Goal: Feedback & Contribution: Contribute content

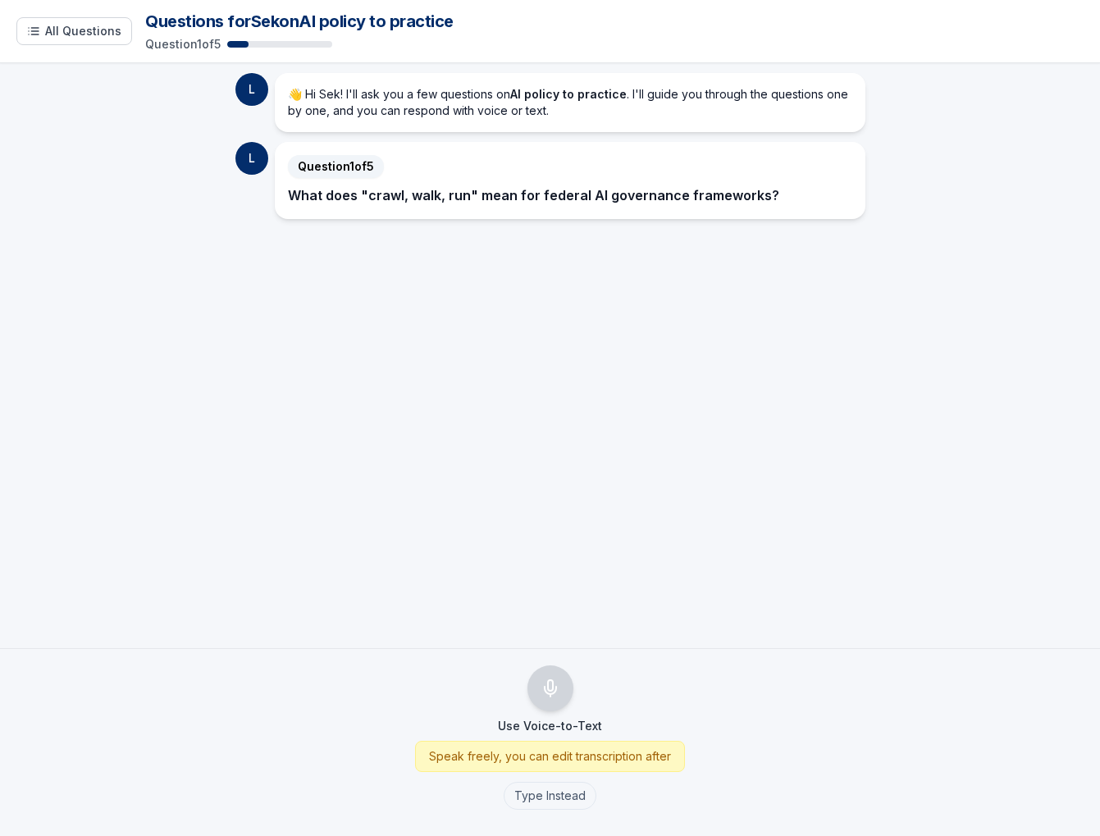
click at [630, 203] on p "What does "crawl, walk, run" mean for federal AI governance frameworks?" at bounding box center [570, 195] width 564 height 21
click at [637, 190] on strong "What does "crawl, walk, run" mean for federal AI governance frameworks?" at bounding box center [533, 195] width 491 height 16
click at [575, 803] on button "Type Instead" at bounding box center [550, 796] width 93 height 28
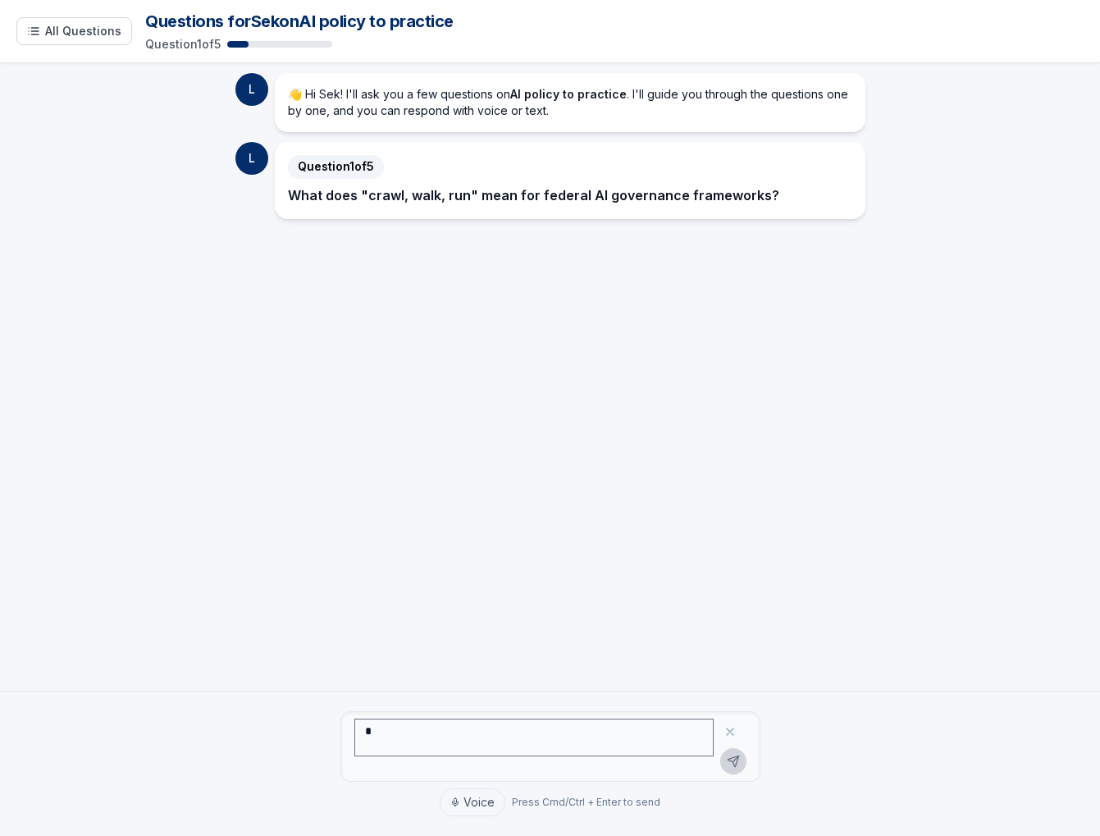
click at [570, 744] on textarea at bounding box center [533, 738] width 359 height 38
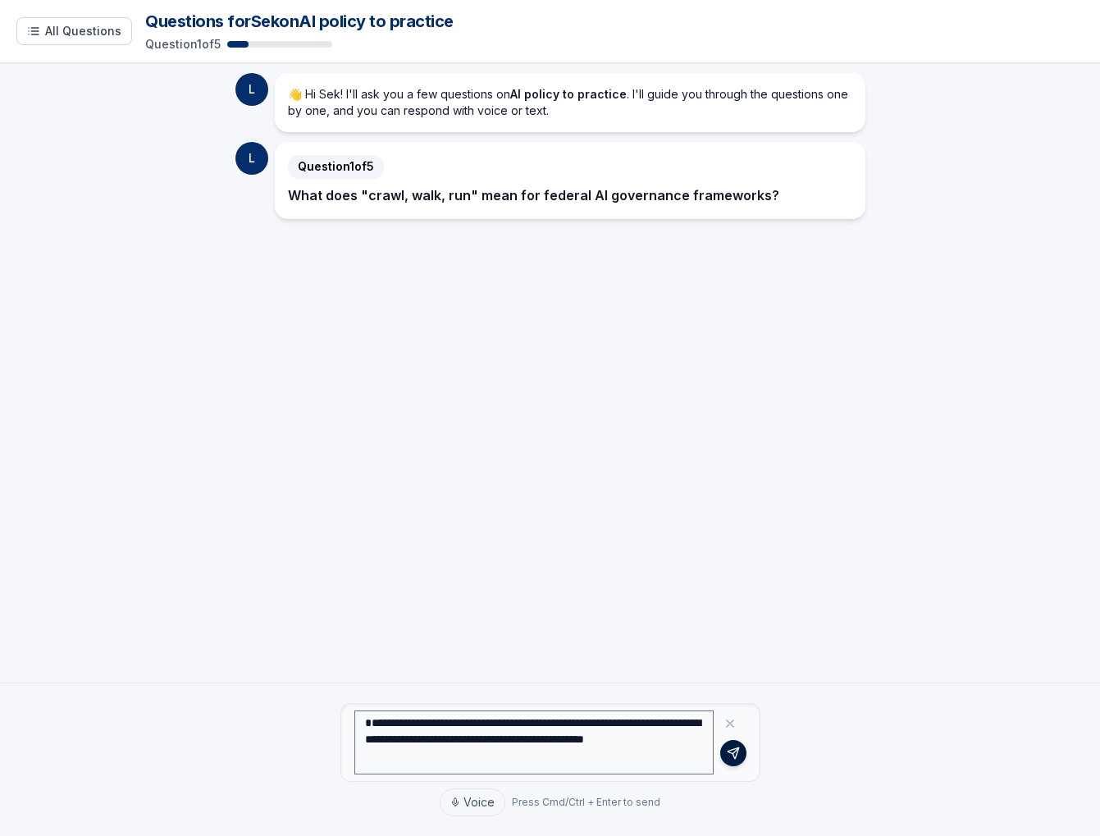
type textarea "**********"
click at [737, 755] on icon at bounding box center [733, 753] width 13 height 13
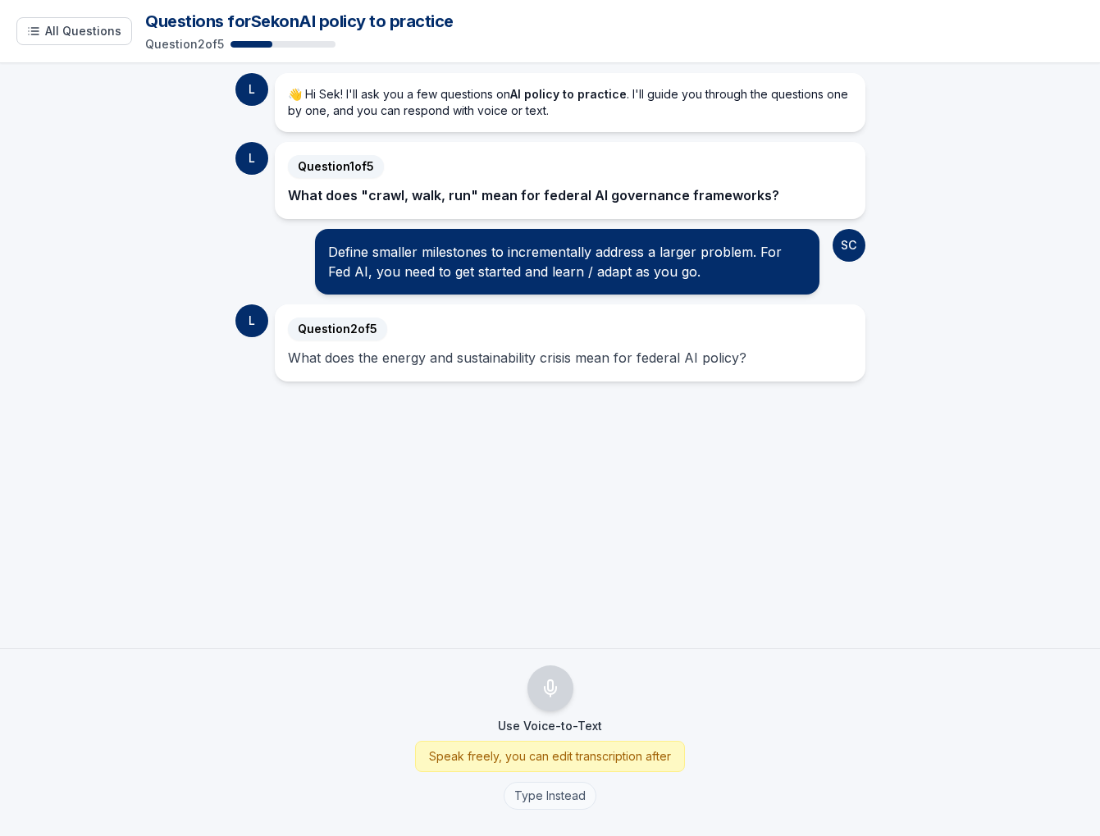
click at [568, 794] on button "Type Instead" at bounding box center [550, 796] width 93 height 28
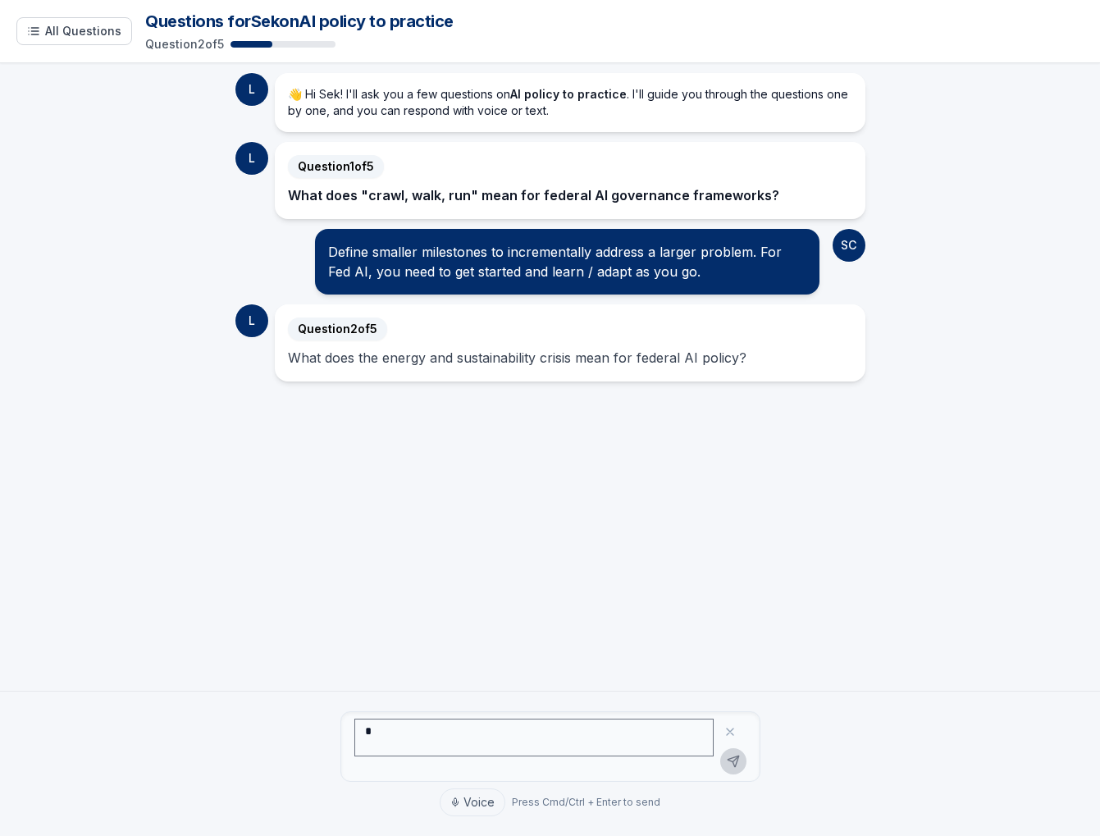
click at [558, 733] on textarea at bounding box center [533, 738] width 359 height 38
type textarea "*"
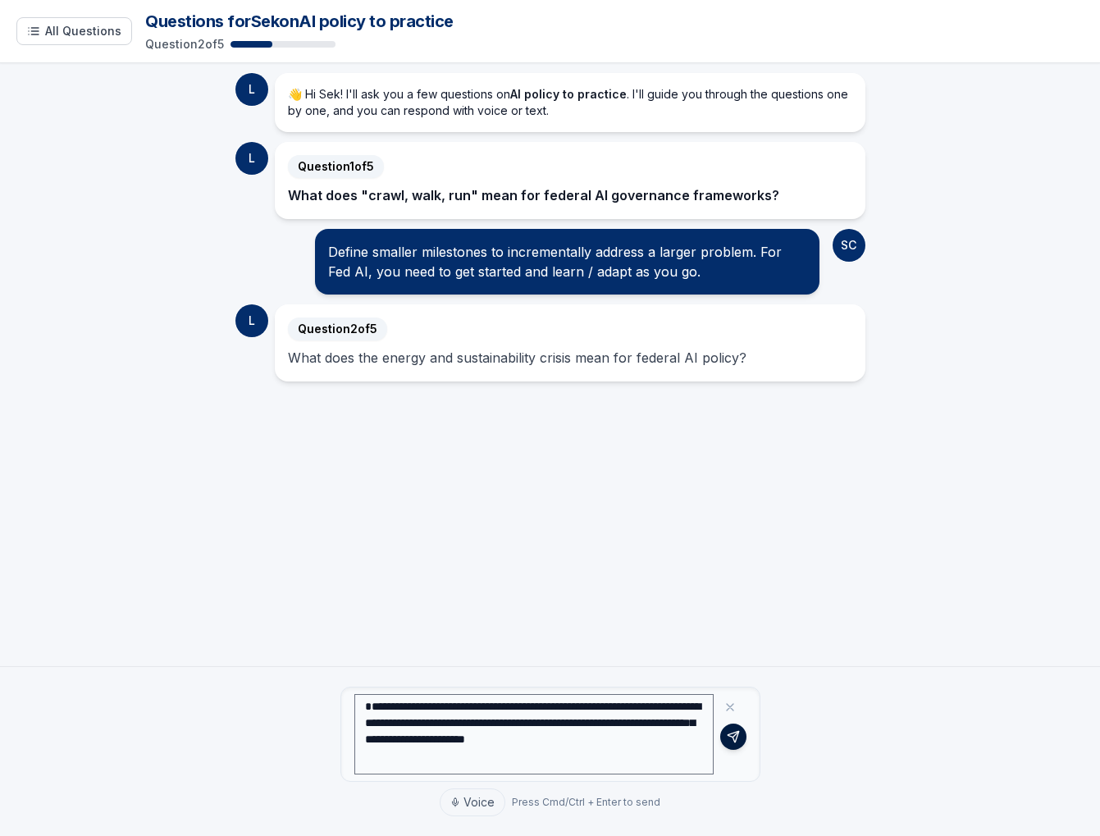
type textarea "**********"
click at [731, 738] on icon at bounding box center [733, 736] width 13 height 13
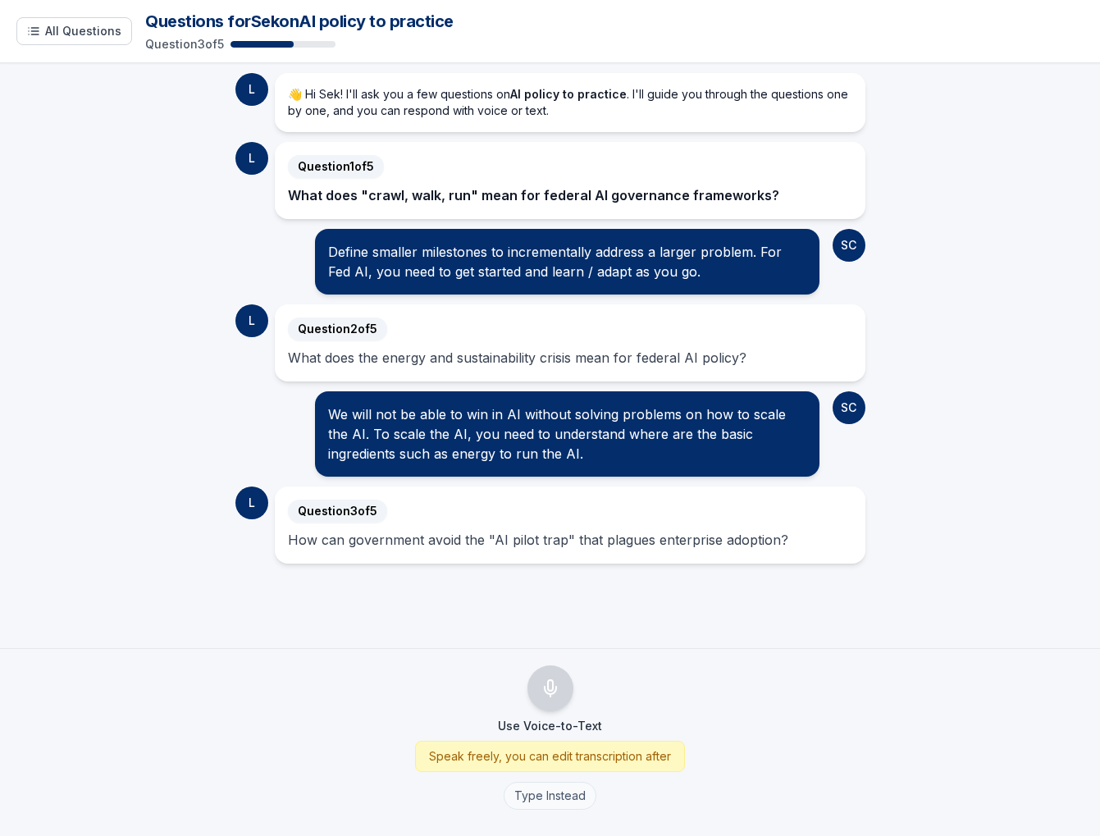
click at [562, 797] on button "Type Instead" at bounding box center [550, 796] width 93 height 28
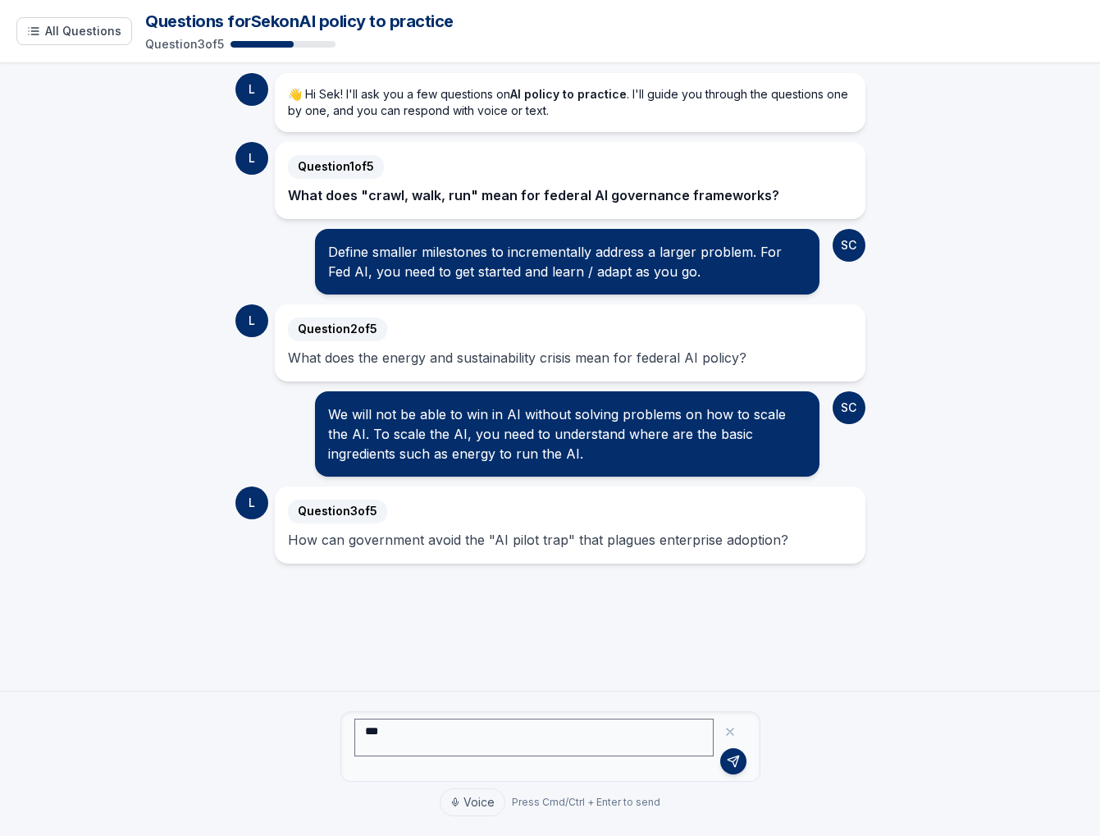
type textarea "*"
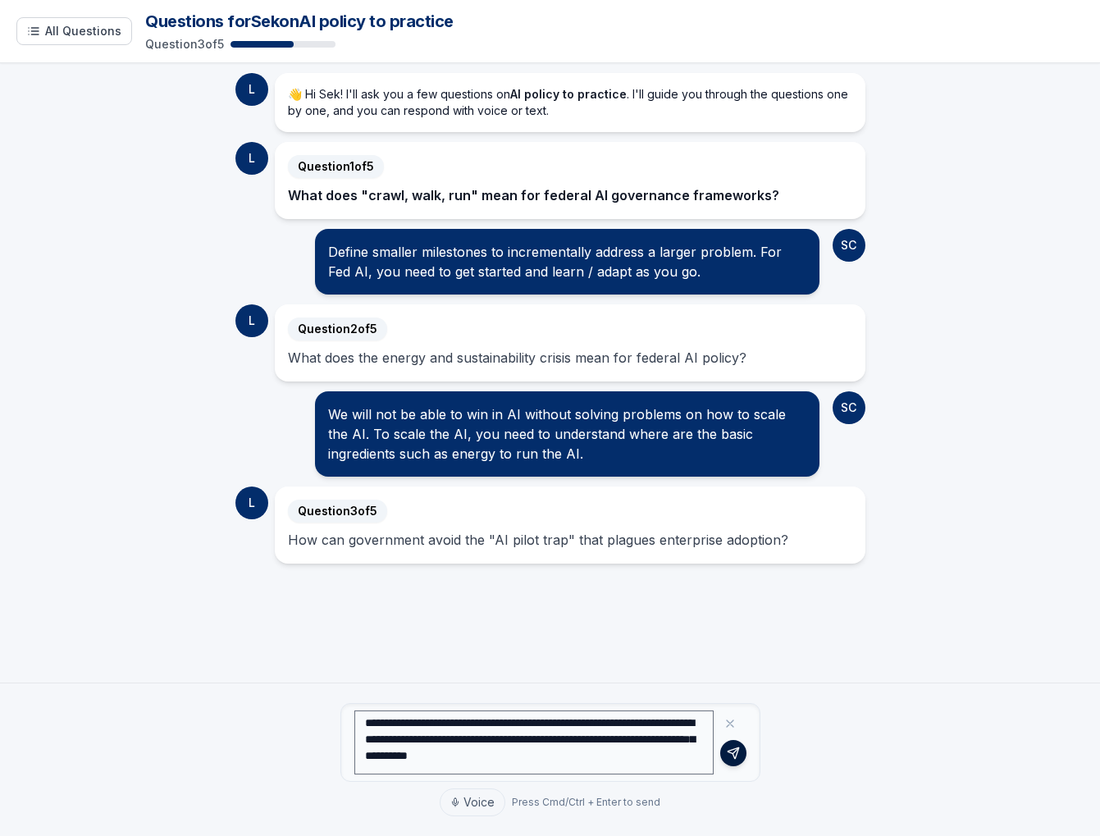
type textarea "**********"
click at [731, 750] on icon at bounding box center [733, 752] width 11 height 11
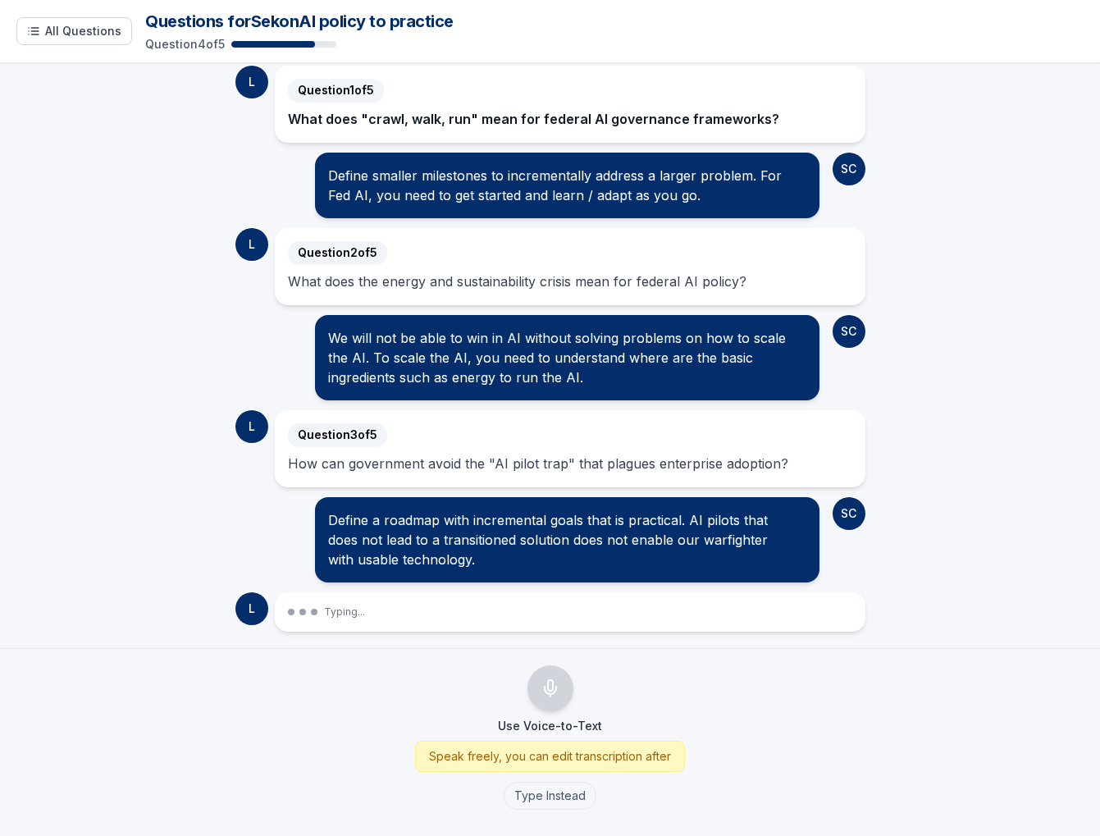
scroll to position [194, 0]
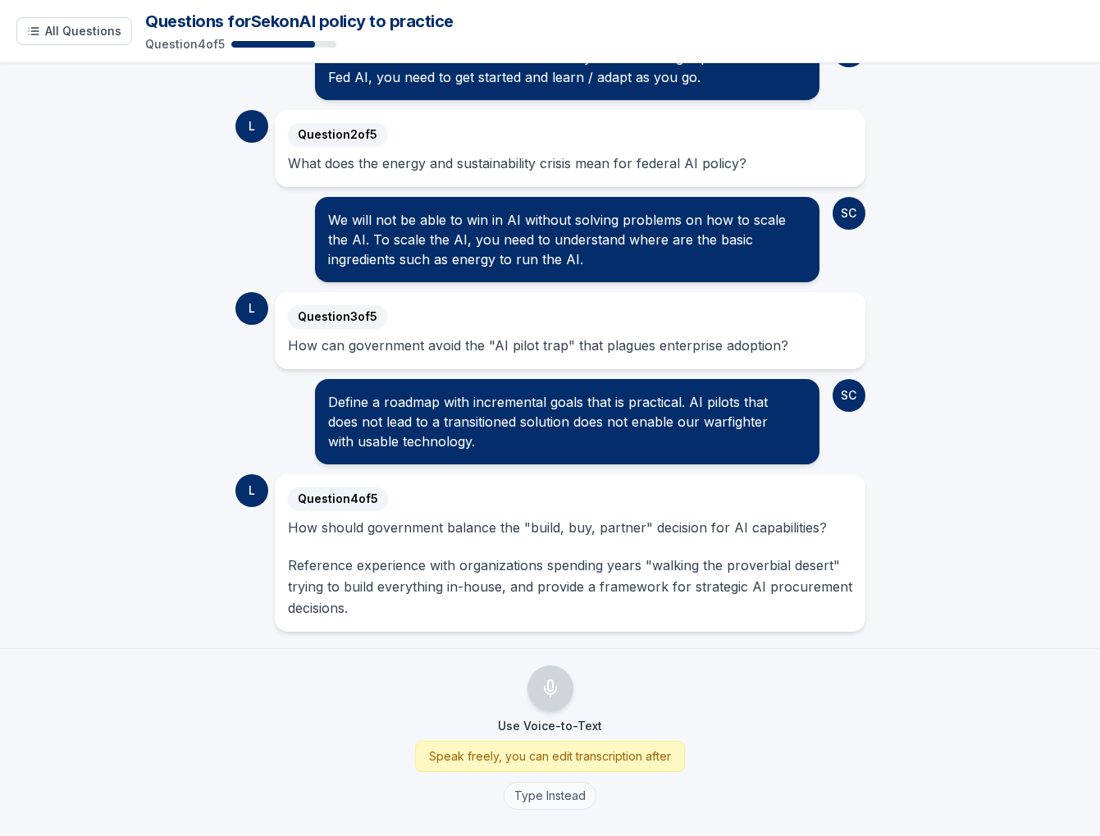
click at [573, 792] on button "Type Instead" at bounding box center [550, 796] width 93 height 28
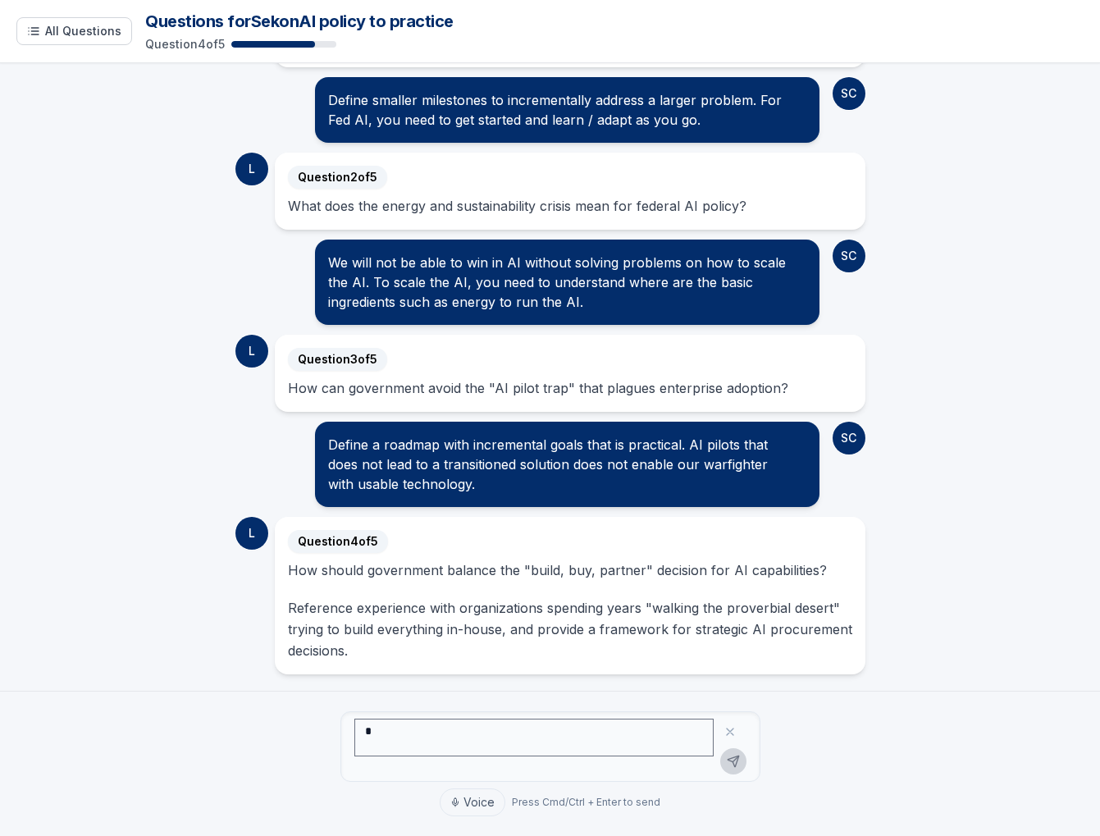
type textarea "*"
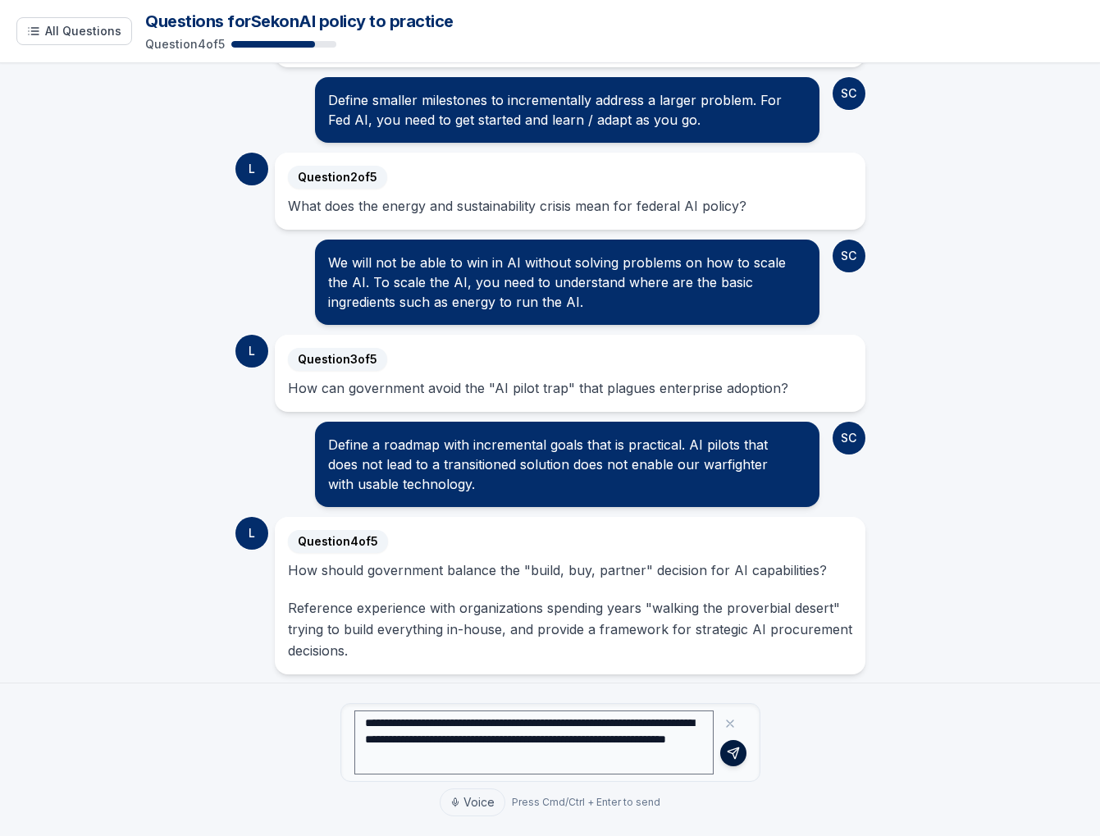
type textarea "**********"
click at [730, 761] on button at bounding box center [733, 753] width 26 height 26
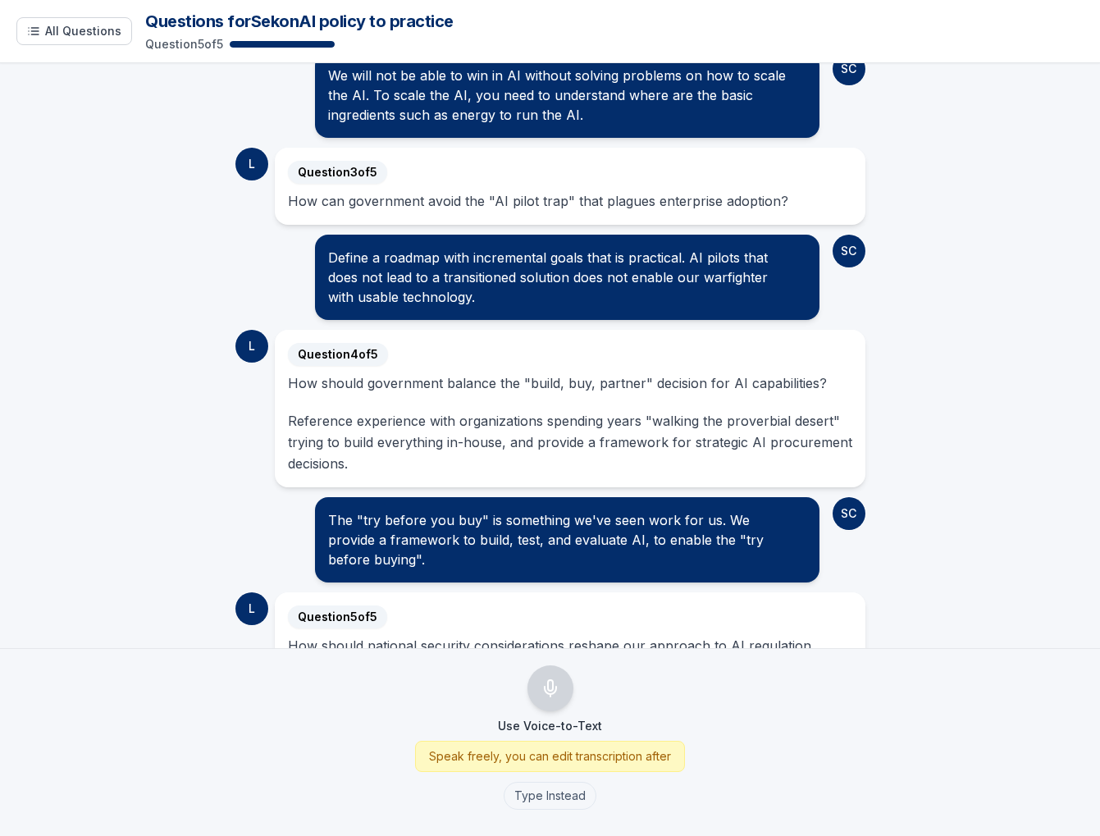
scroll to position [467, 0]
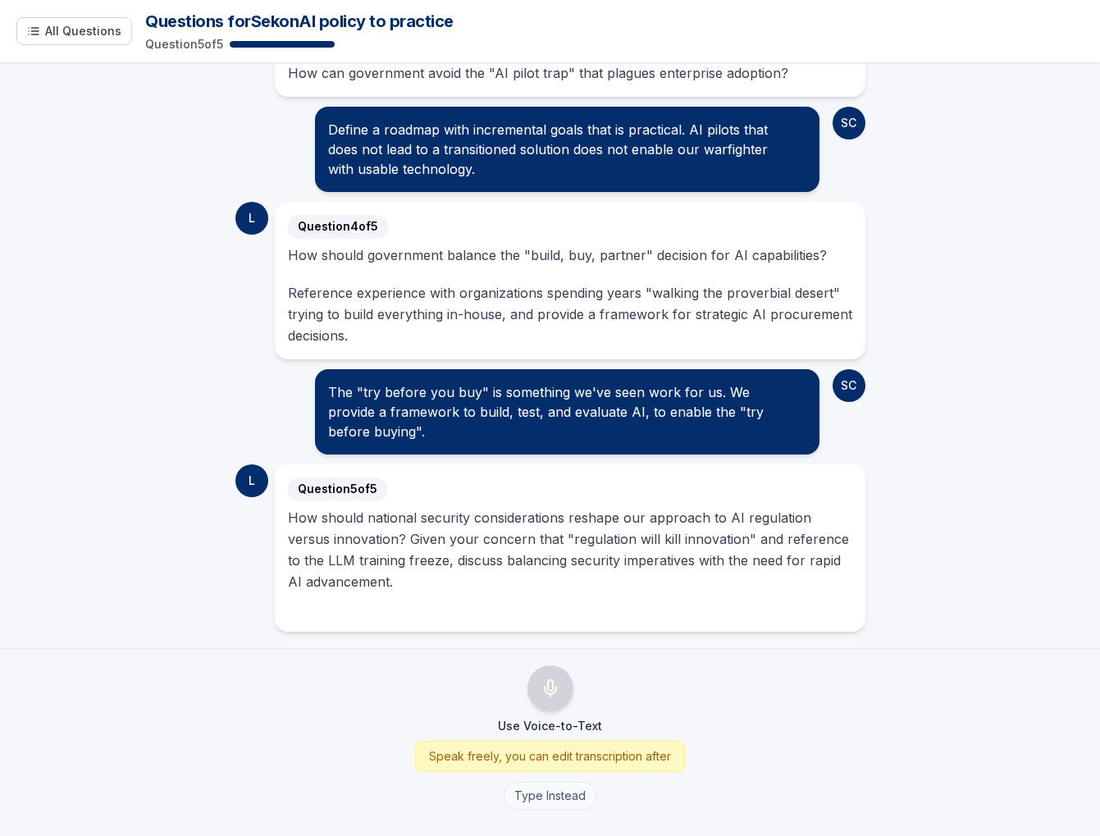
click at [566, 794] on button "Type Instead" at bounding box center [550, 796] width 93 height 28
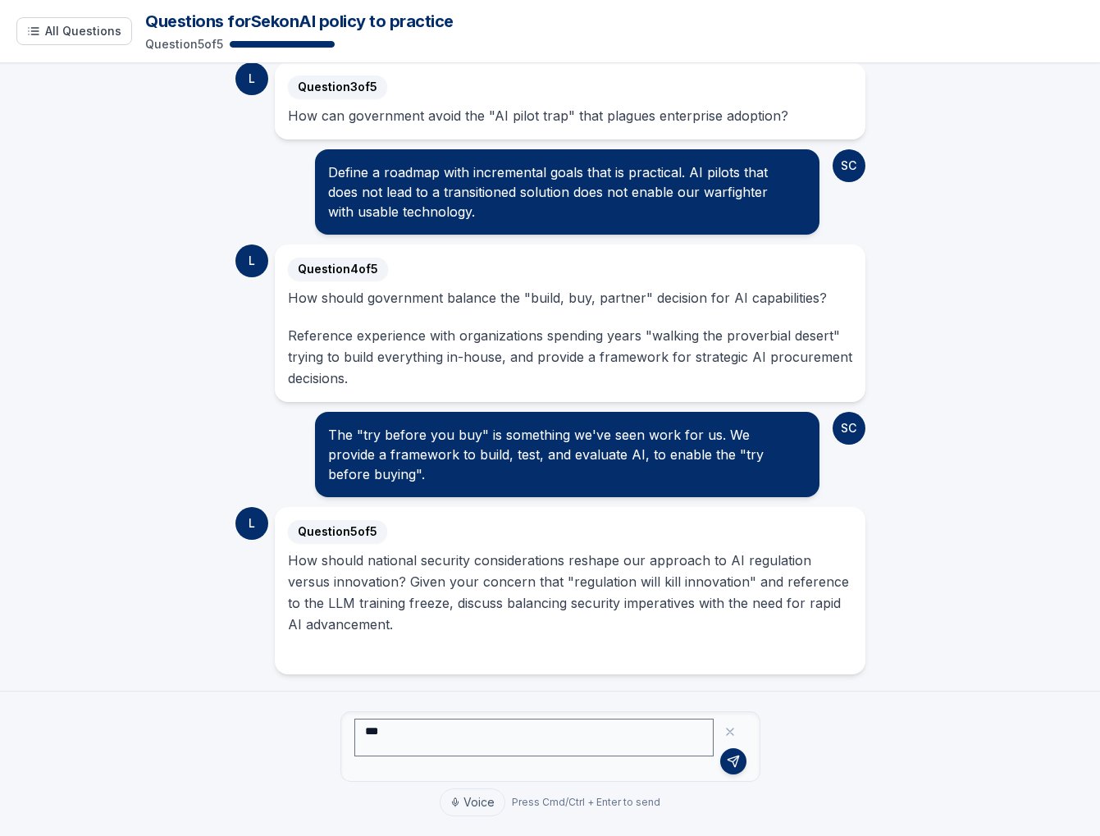
type textarea "*"
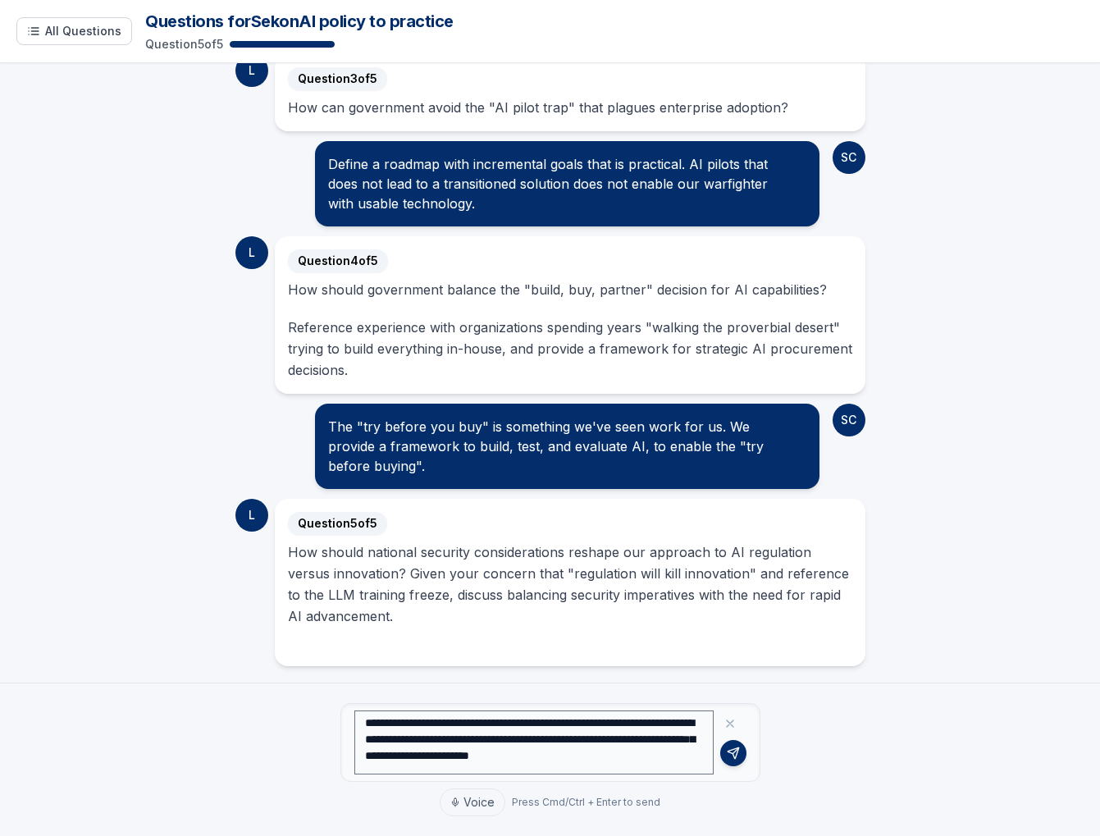
scroll to position [449, 0]
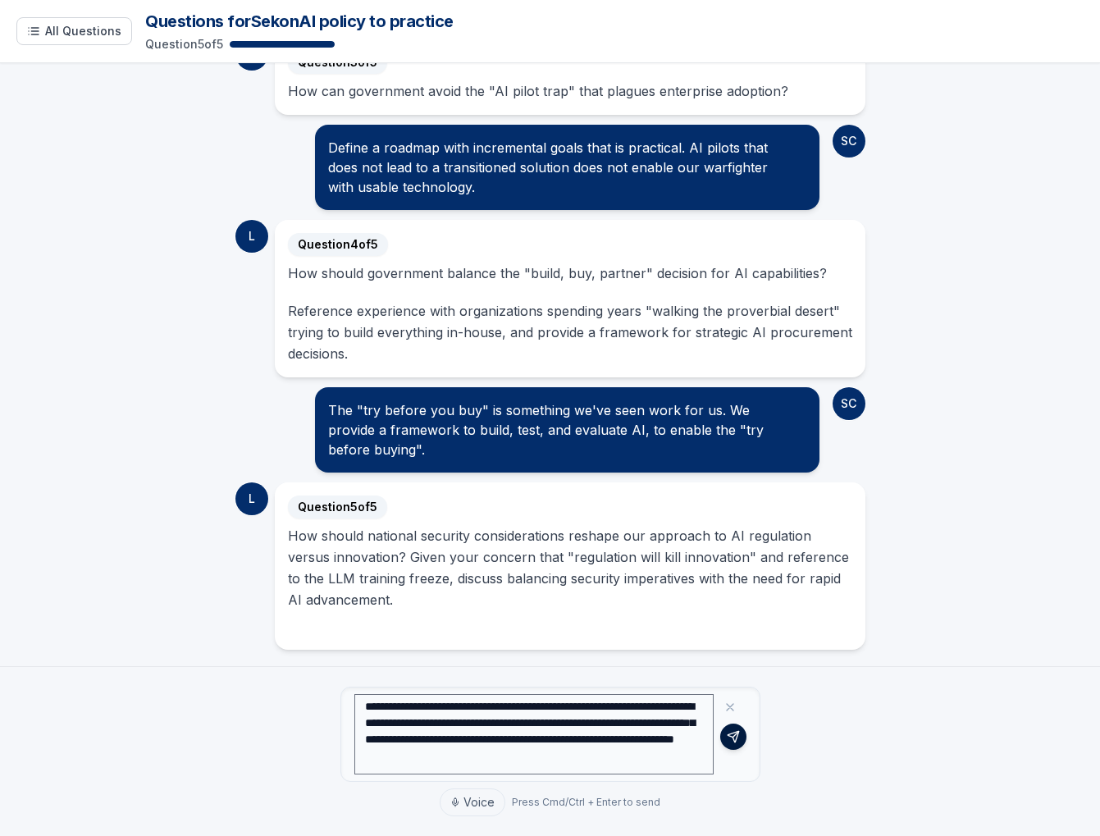
type textarea "**********"
click at [734, 735] on icon at bounding box center [733, 736] width 13 height 13
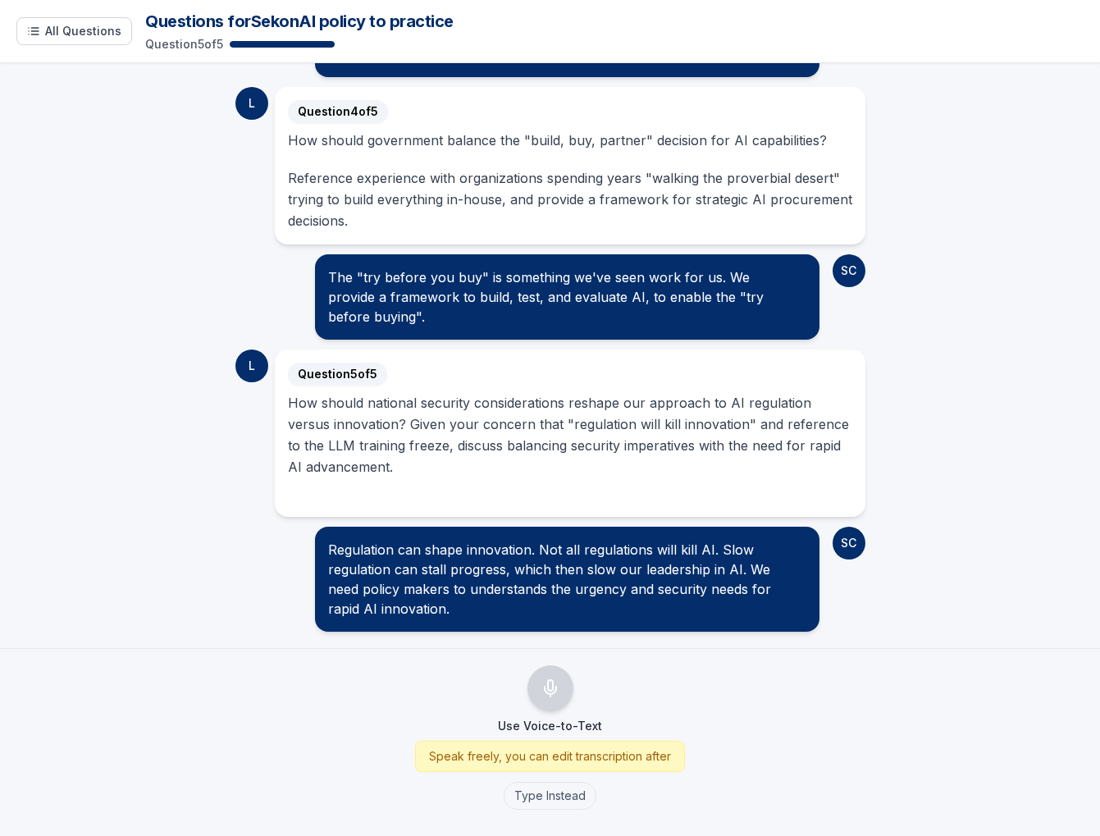
scroll to position [551, 0]
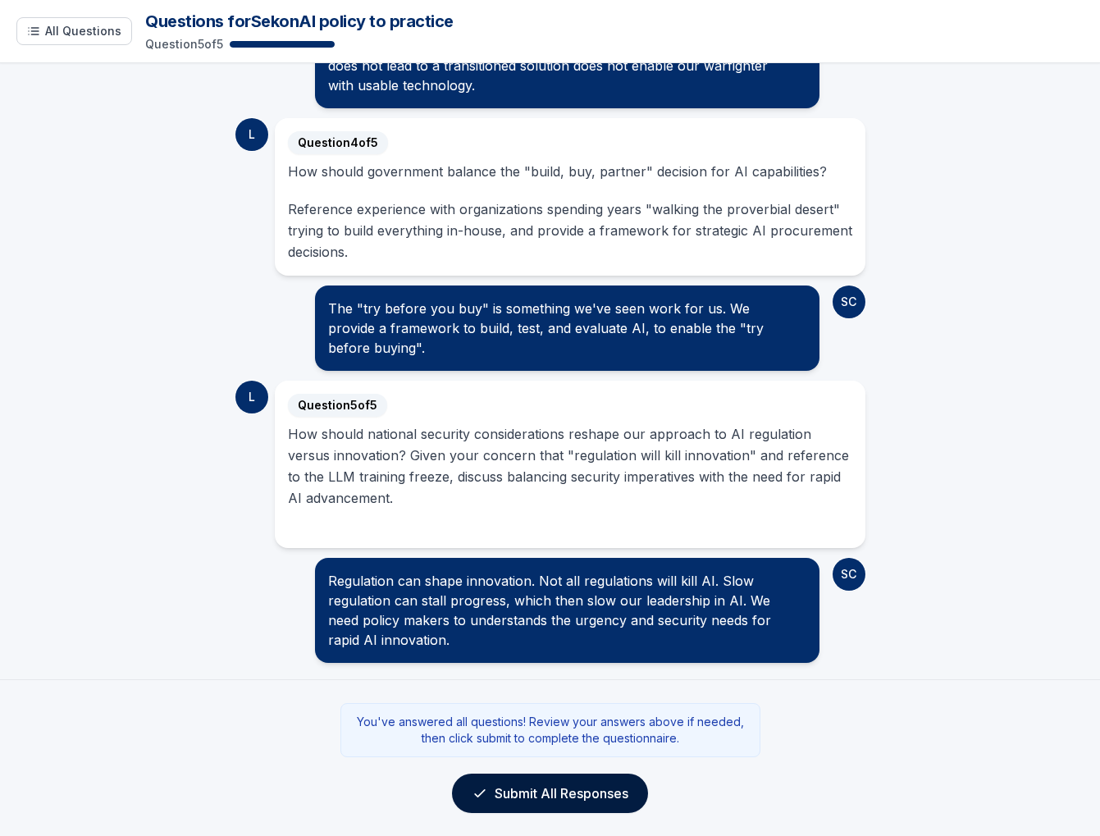
click at [621, 782] on button "Submit All Responses" at bounding box center [550, 793] width 196 height 39
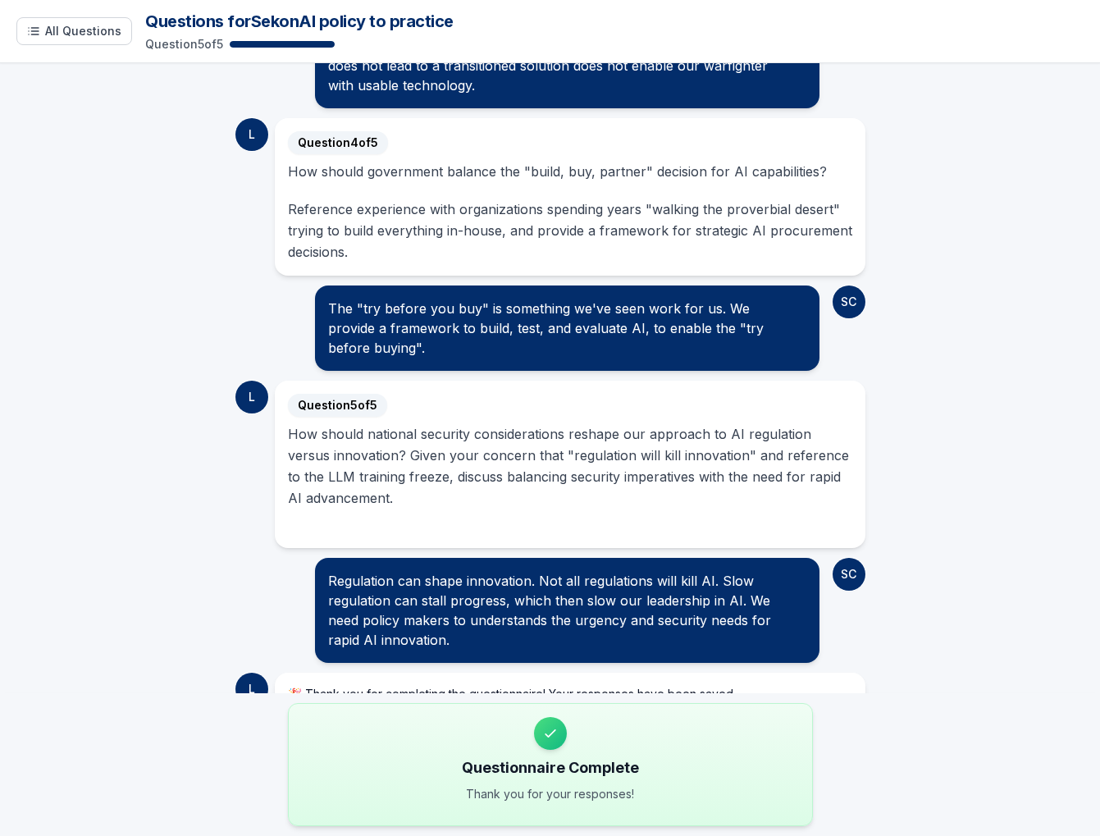
scroll to position [589, 0]
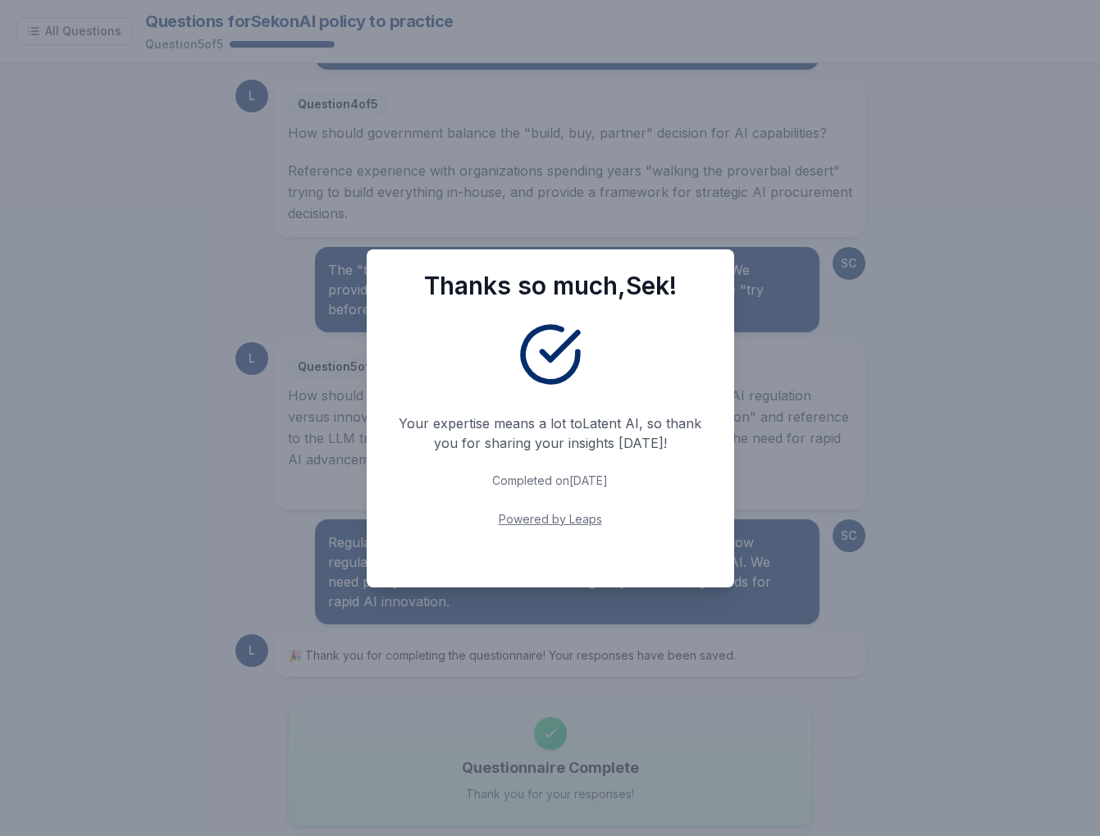
click at [655, 190] on div "Thanks so much, Sek ! Your expertise means a lot to Latent AI , so thank you fo…" at bounding box center [550, 418] width 1100 height 836
